Goal: Information Seeking & Learning: Understand process/instructions

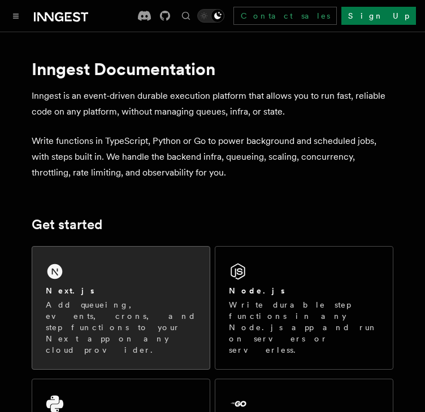
click at [160, 310] on p "Add queueing, events, crons, and step functions to your Next app on any cloud p…" at bounding box center [121, 327] width 150 height 57
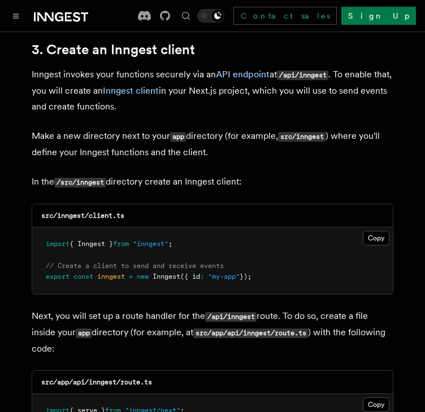
scroll to position [1339, 0]
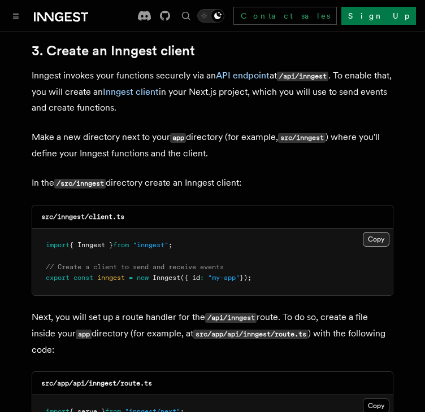
click at [375, 232] on button "Copy Copied" at bounding box center [376, 239] width 27 height 15
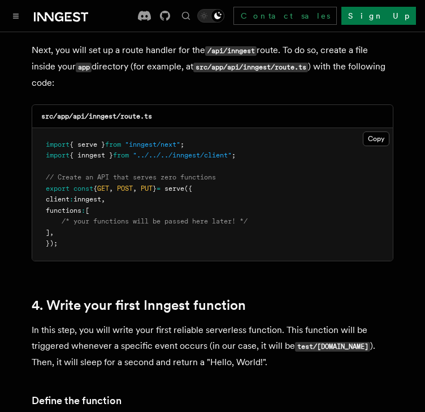
scroll to position [1606, 0]
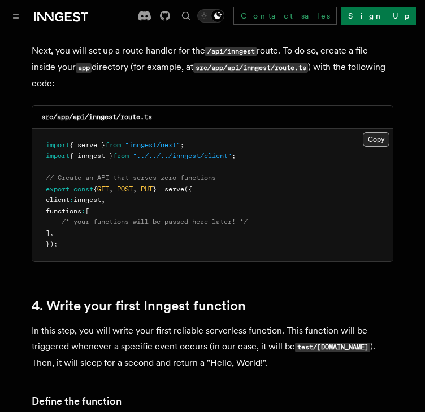
click at [377, 132] on button "Copy Copied" at bounding box center [376, 139] width 27 height 15
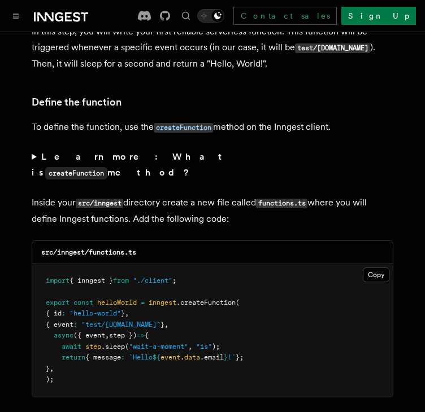
scroll to position [1921, 0]
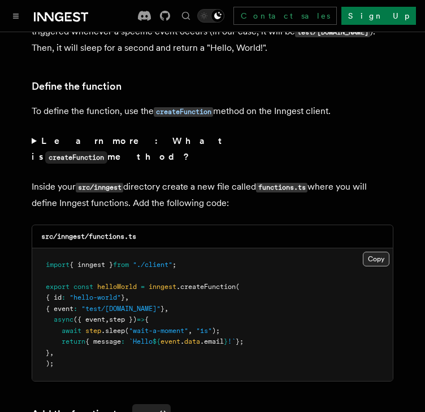
click at [373, 252] on button "Copy Copied" at bounding box center [376, 259] width 27 height 15
